Goal: Information Seeking & Learning: Learn about a topic

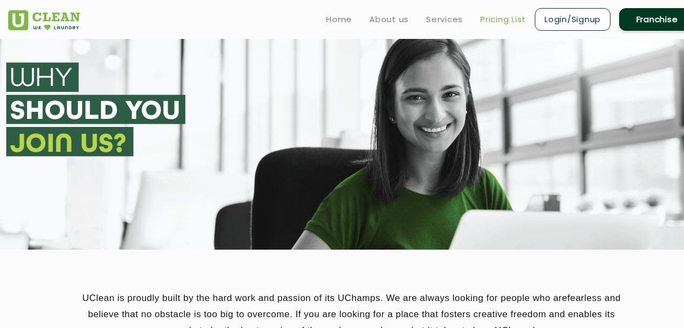
click at [501, 16] on link "Pricing List" at bounding box center [503, 19] width 46 height 13
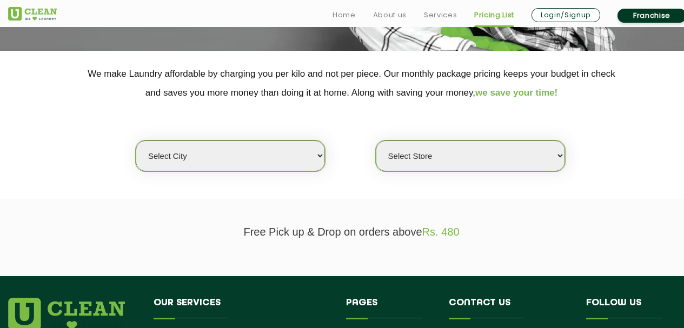
scroll to position [216, 0]
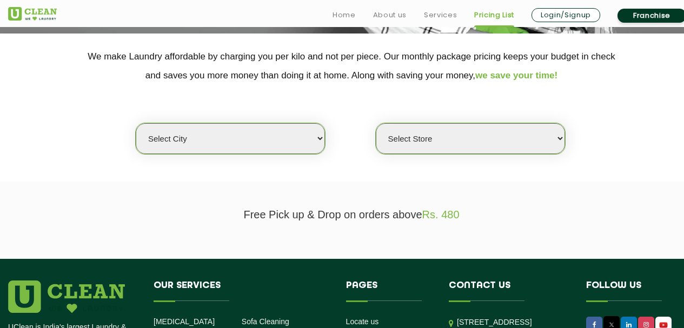
click at [287, 134] on select "Select city [GEOGRAPHIC_DATA] [GEOGRAPHIC_DATA] [GEOGRAPHIC_DATA] [GEOGRAPHIC_D…" at bounding box center [230, 138] width 189 height 31
select select "105"
click at [136, 123] on select "Select city [GEOGRAPHIC_DATA] [GEOGRAPHIC_DATA] [GEOGRAPHIC_DATA] [GEOGRAPHIC_D…" at bounding box center [230, 138] width 189 height 31
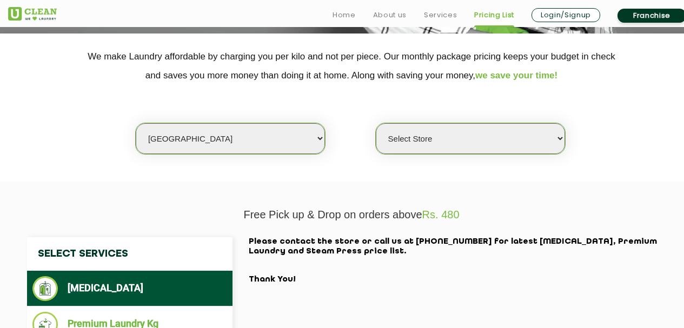
click at [474, 136] on select "Select Store [GEOGRAPHIC_DATA] [GEOGRAPHIC_DATA]" at bounding box center [470, 138] width 189 height 31
select select "318"
click at [376, 123] on select "Select Store [GEOGRAPHIC_DATA] [GEOGRAPHIC_DATA]" at bounding box center [470, 138] width 189 height 31
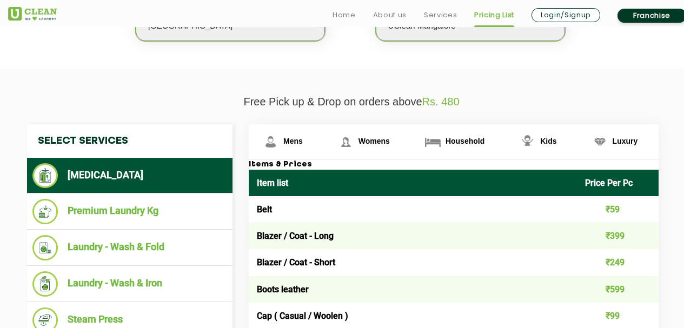
scroll to position [433, 0]
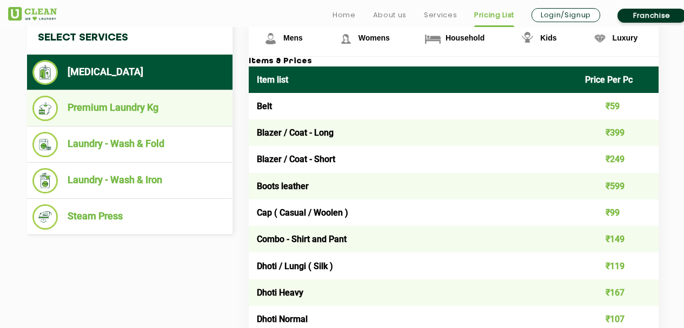
click at [112, 105] on li "Premium Laundry Kg" at bounding box center [129, 108] width 195 height 25
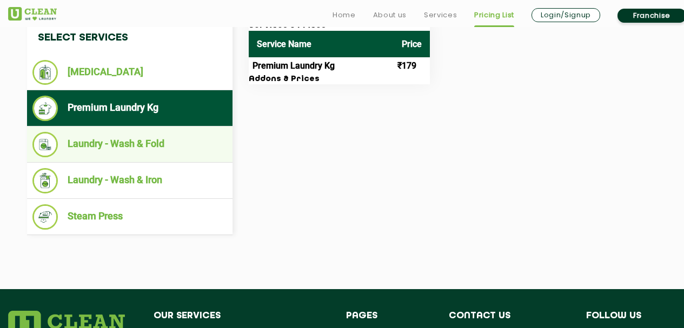
click at [191, 147] on li "Laundry - Wash & Fold" at bounding box center [129, 144] width 195 height 25
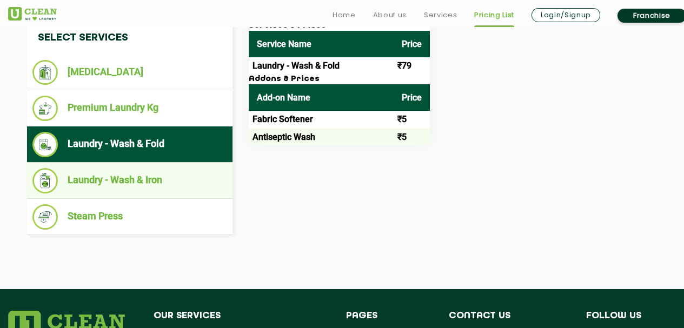
click at [168, 181] on li "Laundry - Wash & Iron" at bounding box center [129, 180] width 195 height 25
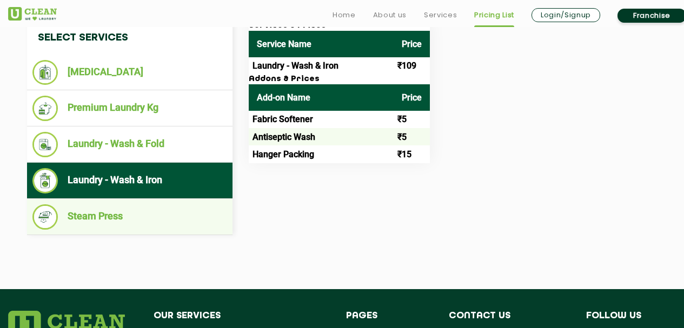
click at [161, 223] on li "Steam Press" at bounding box center [129, 216] width 195 height 25
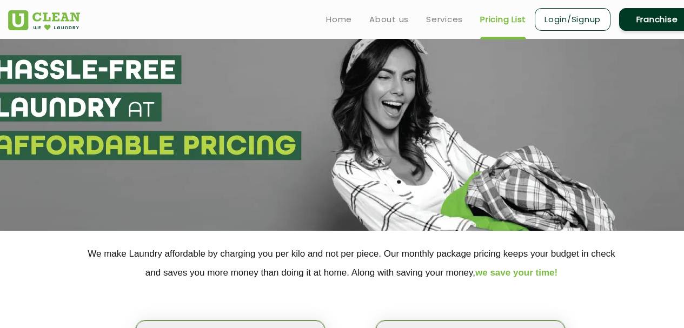
scroll to position [0, 0]
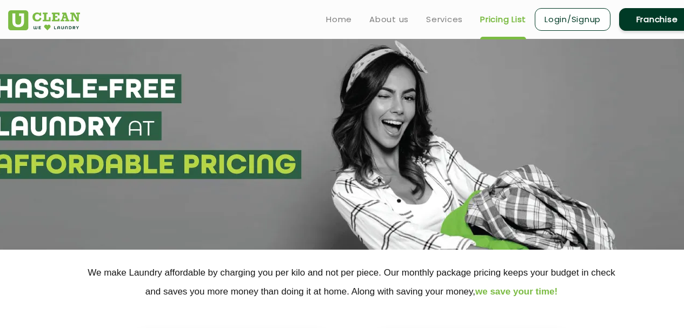
click at [657, 22] on link "Franchise" at bounding box center [657, 19] width 76 height 23
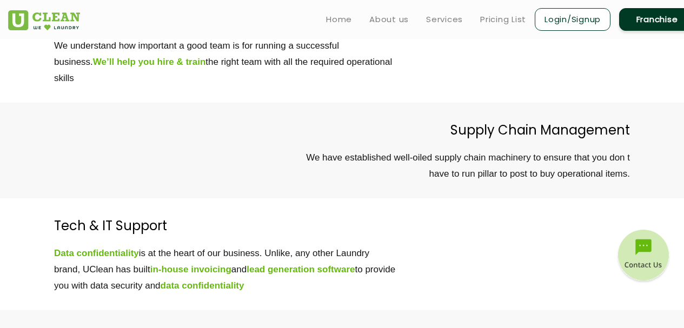
scroll to position [3007, 0]
